Goal: Task Accomplishment & Management: Use online tool/utility

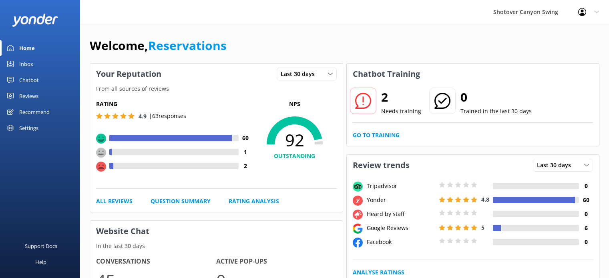
scroll to position [544, 0]
